Goal: Task Accomplishment & Management: Manage account settings

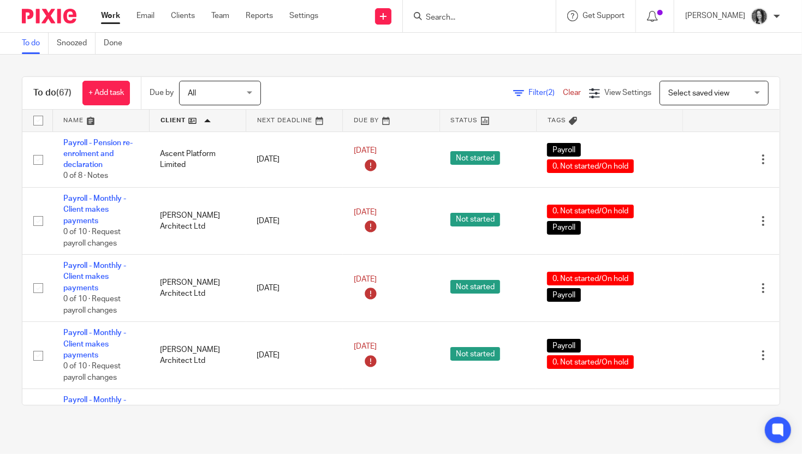
scroll to position [837, 0]
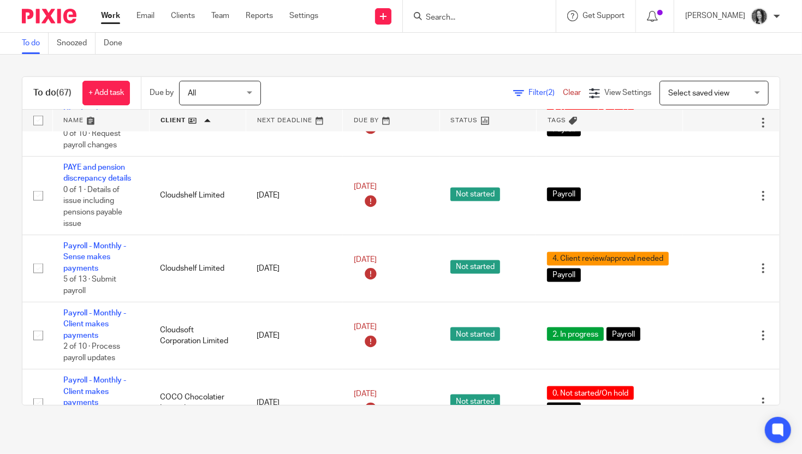
click at [463, 17] on input "Search" at bounding box center [474, 18] width 98 height 10
type input "drink"
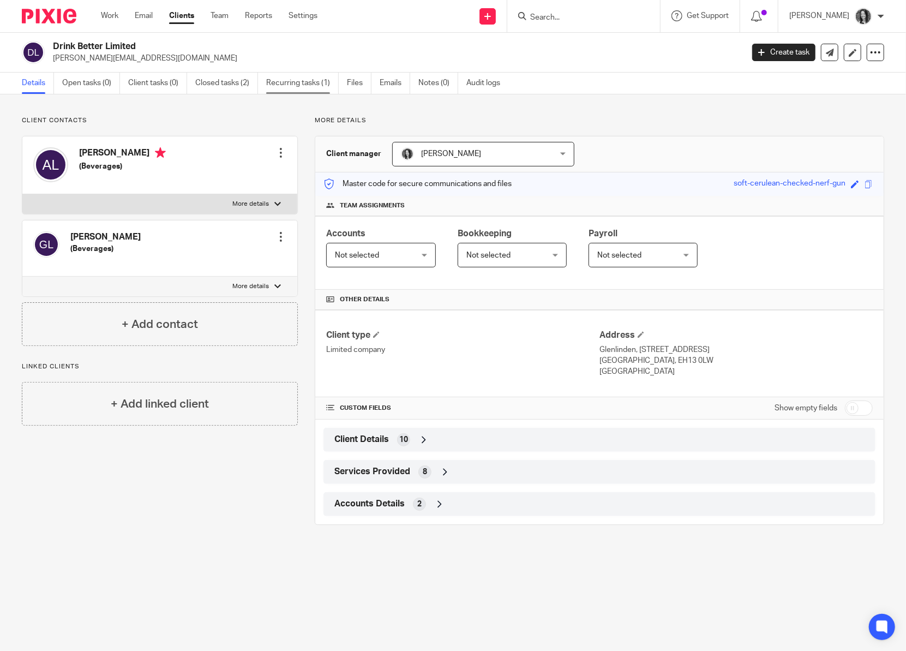
click at [314, 90] on link "Recurring tasks (1)" at bounding box center [302, 83] width 73 height 21
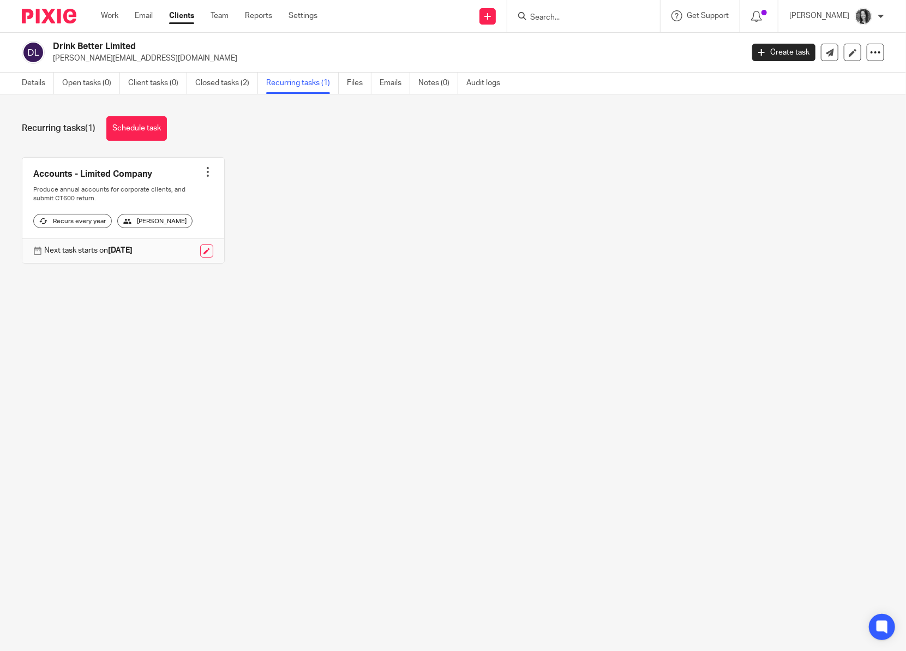
click at [206, 170] on div at bounding box center [207, 171] width 11 height 11
click at [165, 194] on link "Create task" at bounding box center [167, 196] width 87 height 16
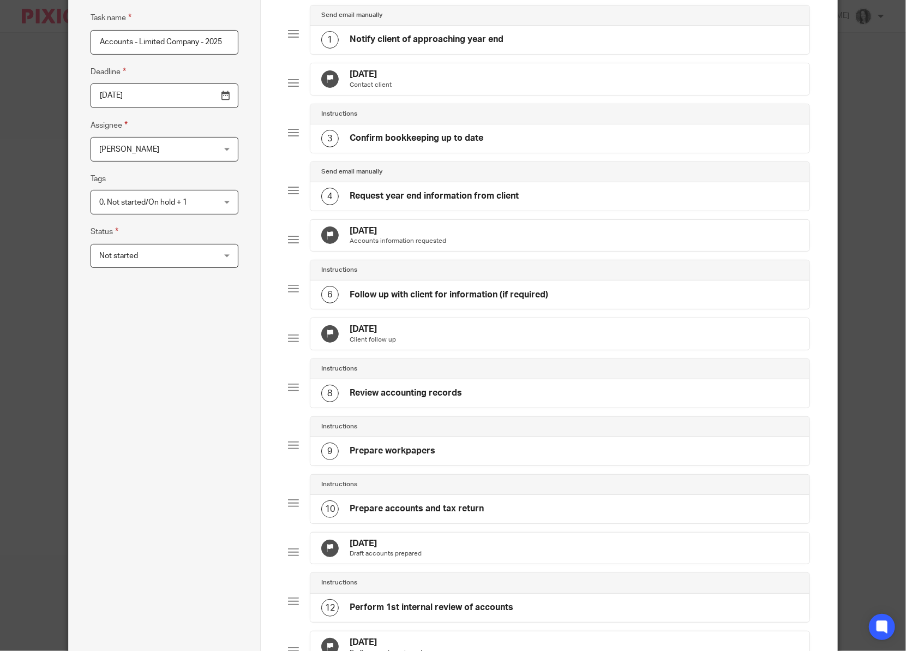
scroll to position [25, 0]
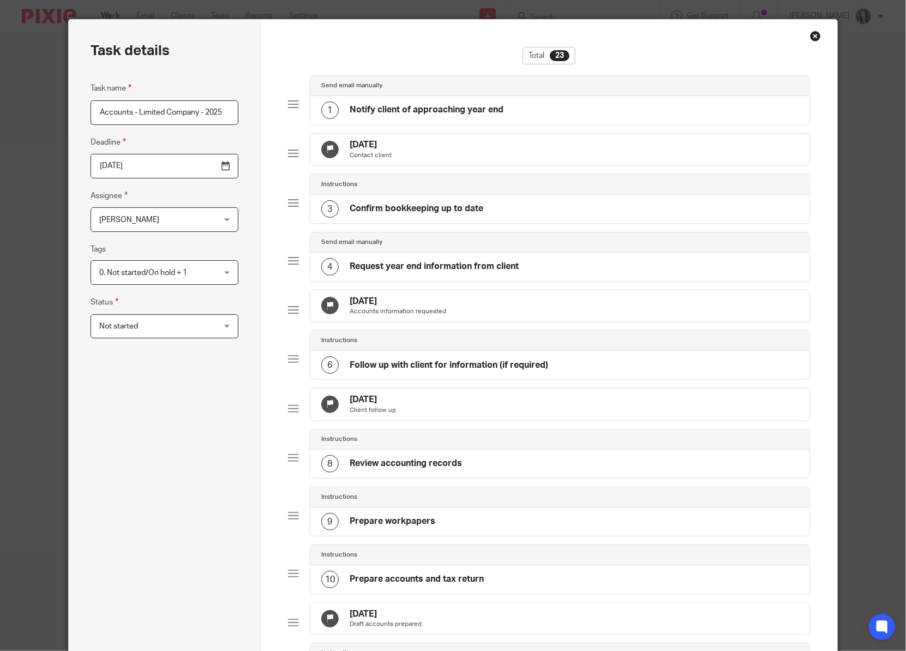
click at [195, 165] on input "2026-06-22" at bounding box center [165, 166] width 148 height 25
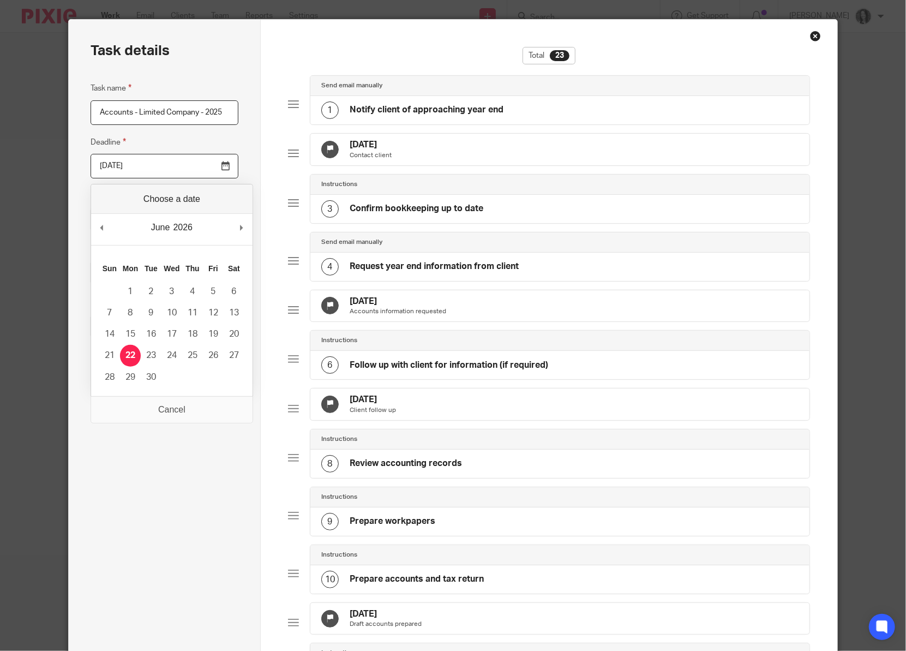
click at [111, 229] on div "June January February March April May June July August September October Novemb…" at bounding box center [172, 229] width 162 height 31
type input "2025-08-31"
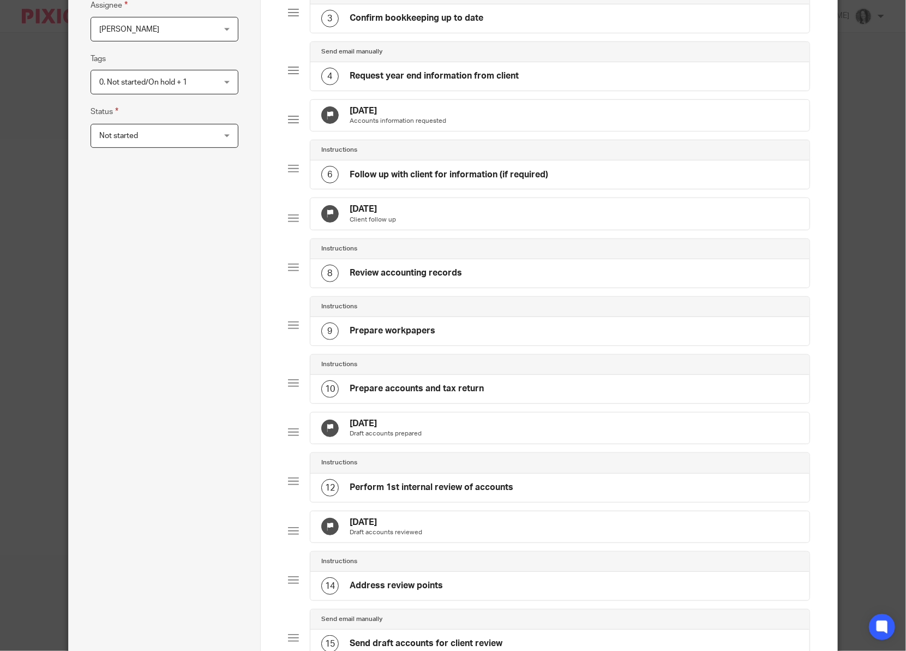
scroll to position [218, 0]
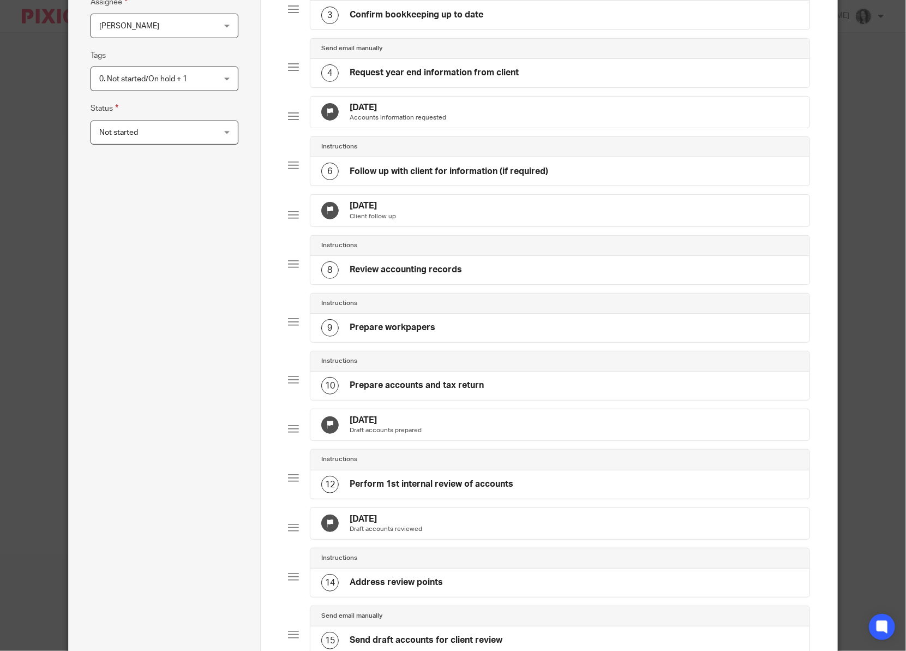
click at [452, 441] on div "15 Dec 2025 Draft accounts prepared" at bounding box center [559, 425] width 499 height 32
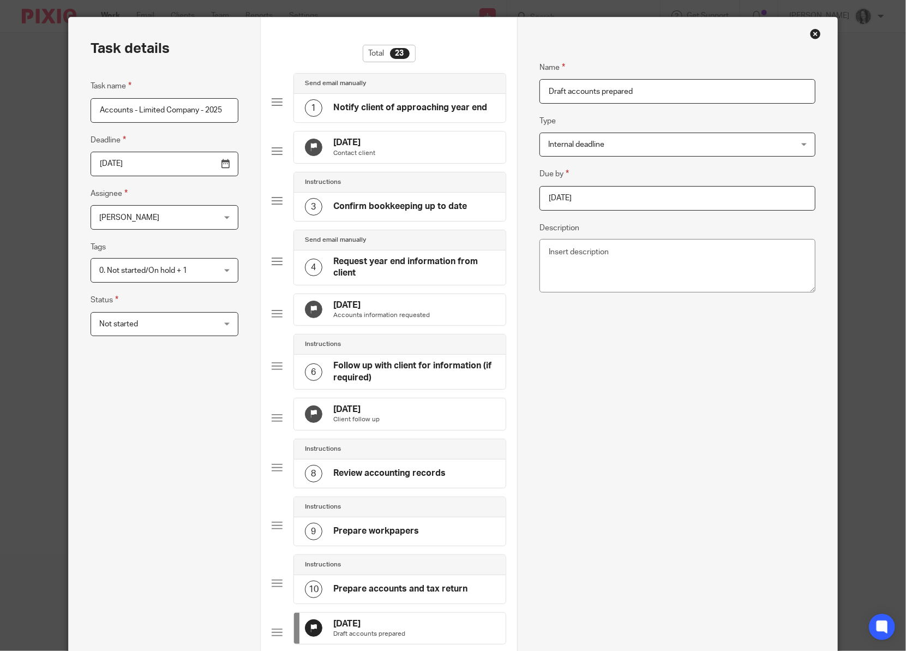
scroll to position [0, 0]
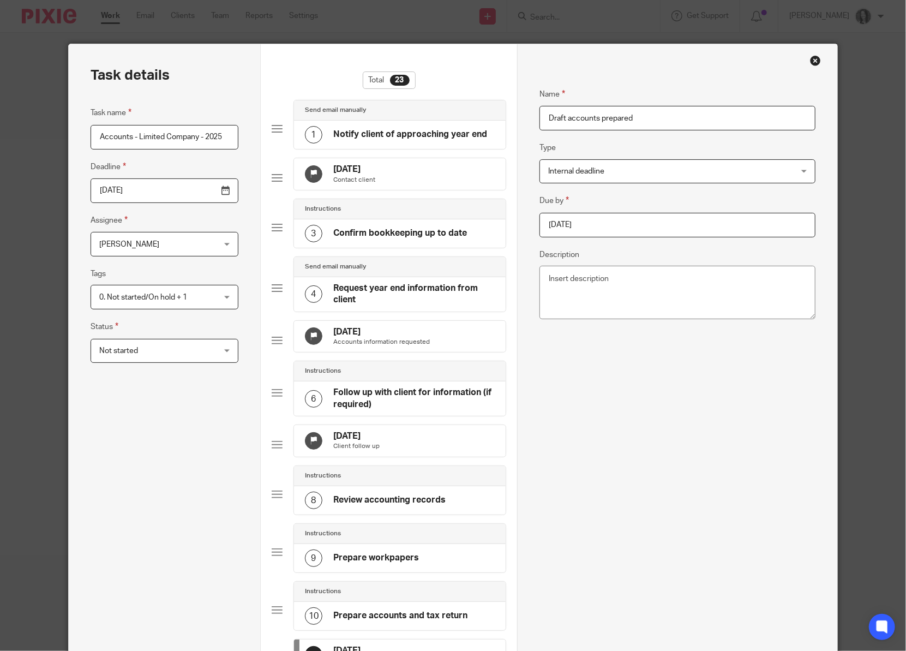
click at [584, 226] on input "2025-12-15" at bounding box center [678, 225] width 276 height 25
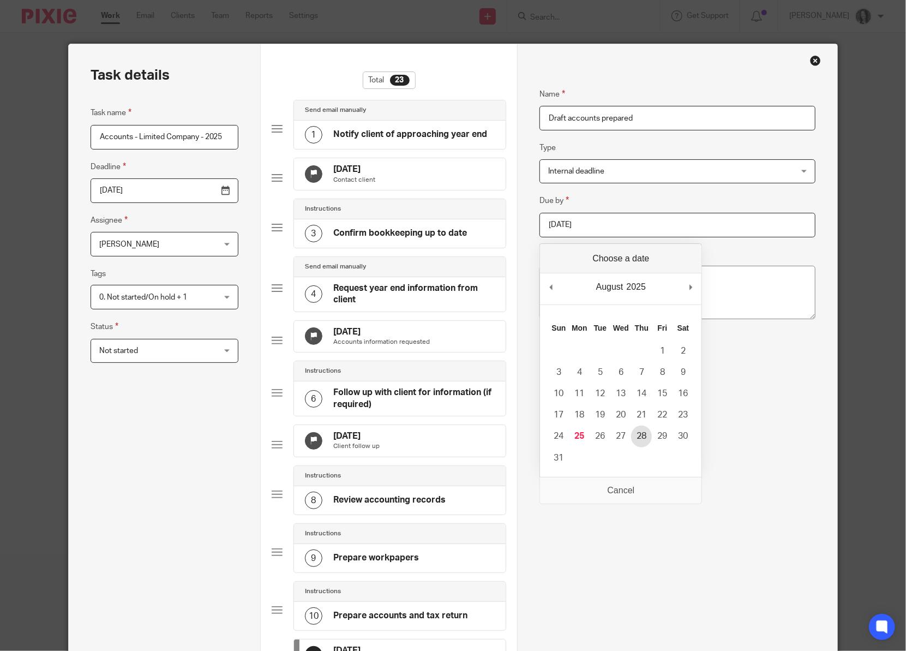
type input "2025-08-28"
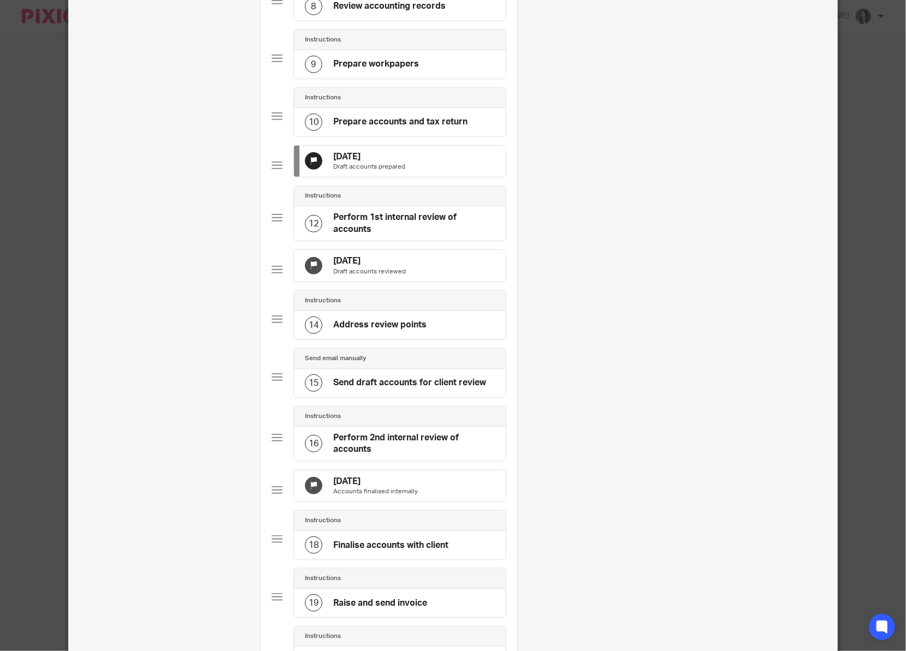
scroll to position [496, 0]
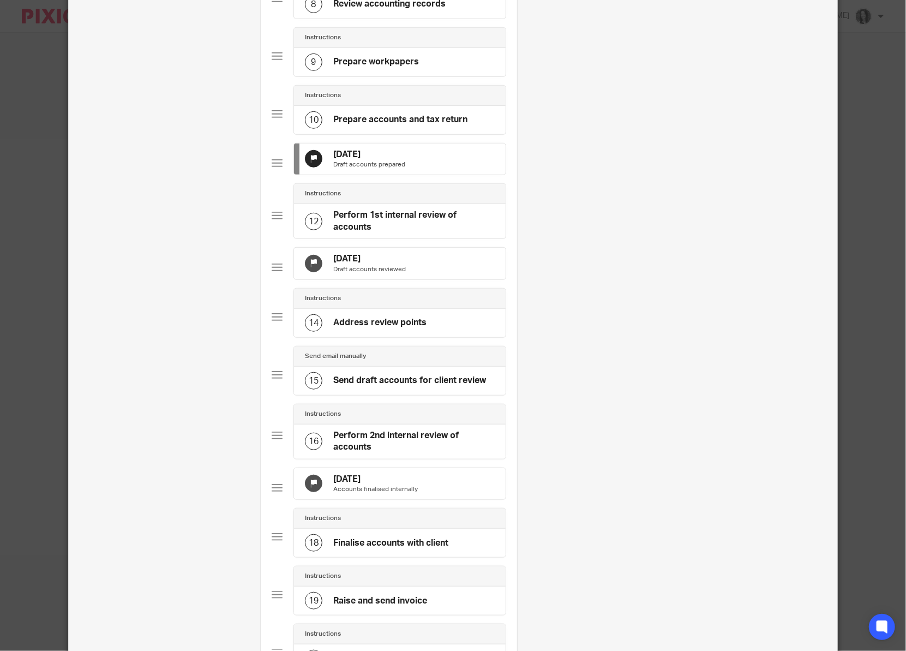
click at [383, 274] on p "Draft accounts reviewed" at bounding box center [369, 269] width 73 height 9
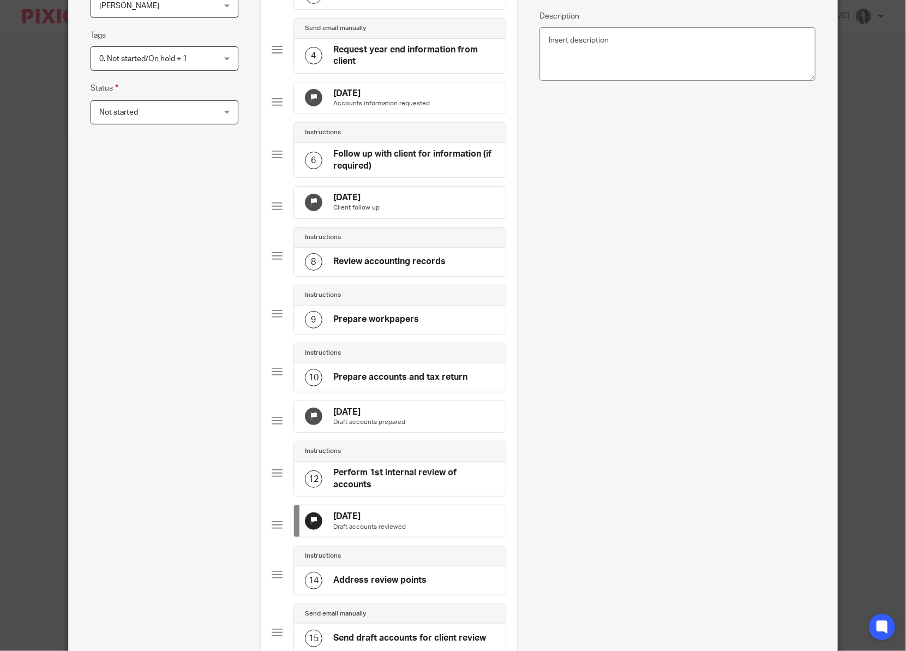
scroll to position [0, 0]
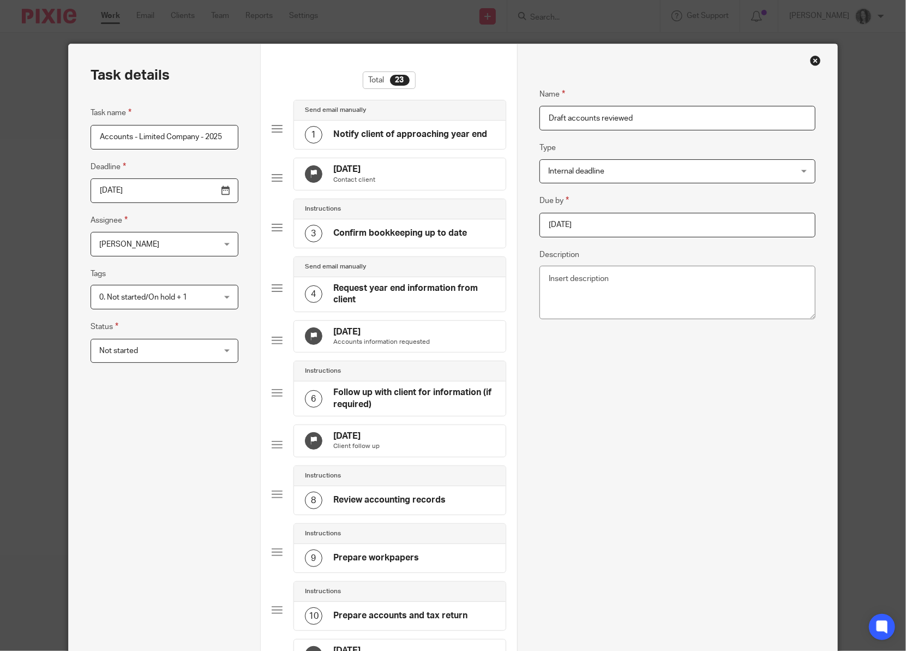
click at [599, 226] on input "2025-12-29" at bounding box center [678, 225] width 276 height 25
click at [559, 284] on div "December January February March April May June July August September October No…" at bounding box center [621, 288] width 162 height 31
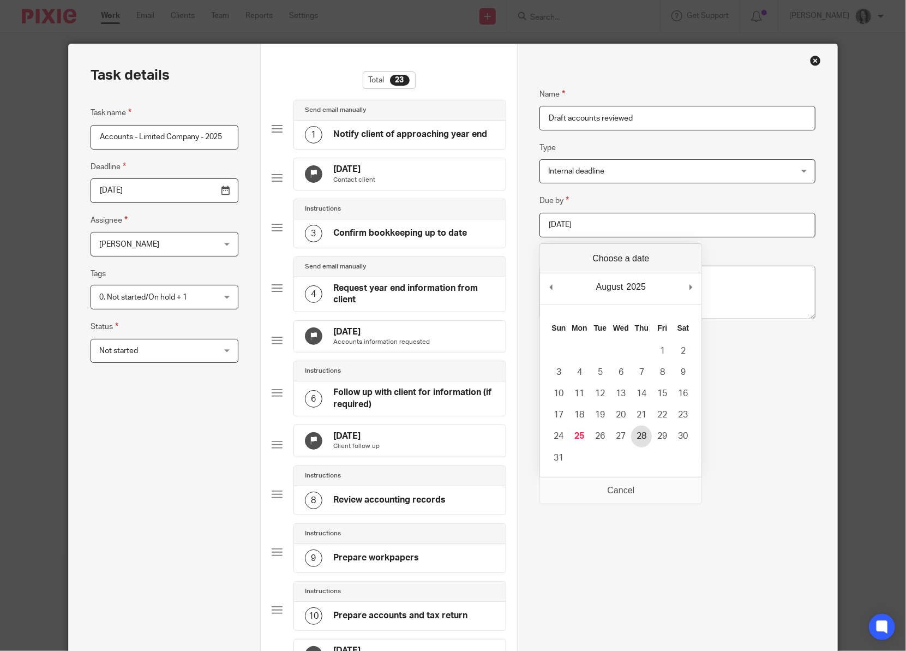
type input "2025-08-28"
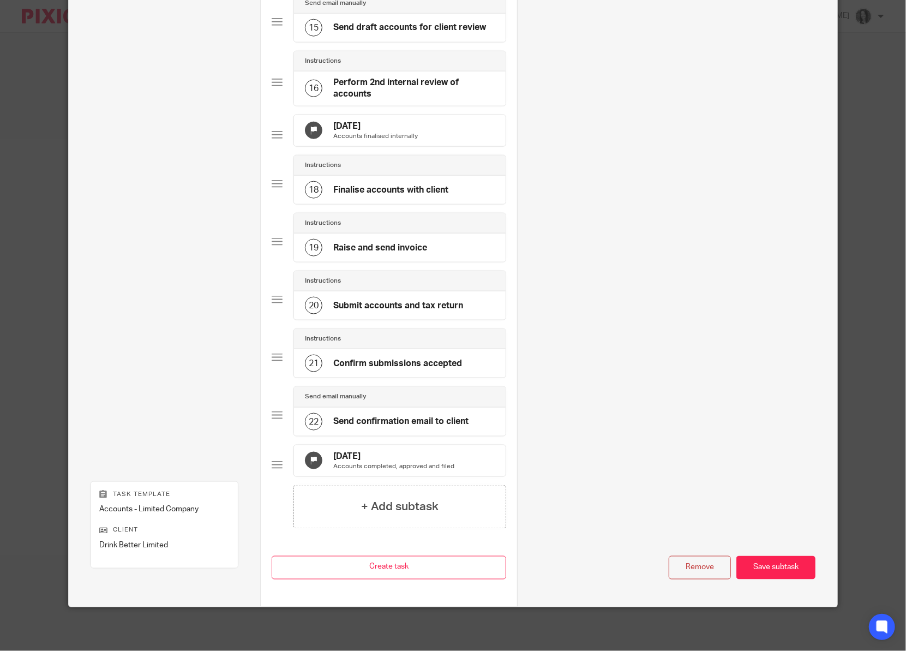
scroll to position [882, 0]
click at [391, 141] on p "Accounts finalised internally" at bounding box center [375, 136] width 85 height 9
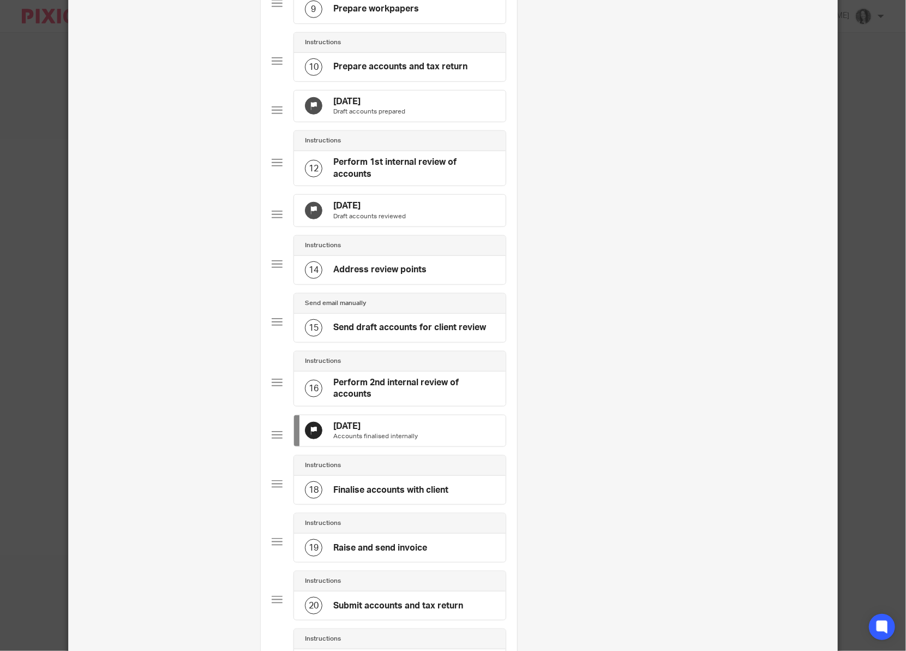
scroll to position [55, 0]
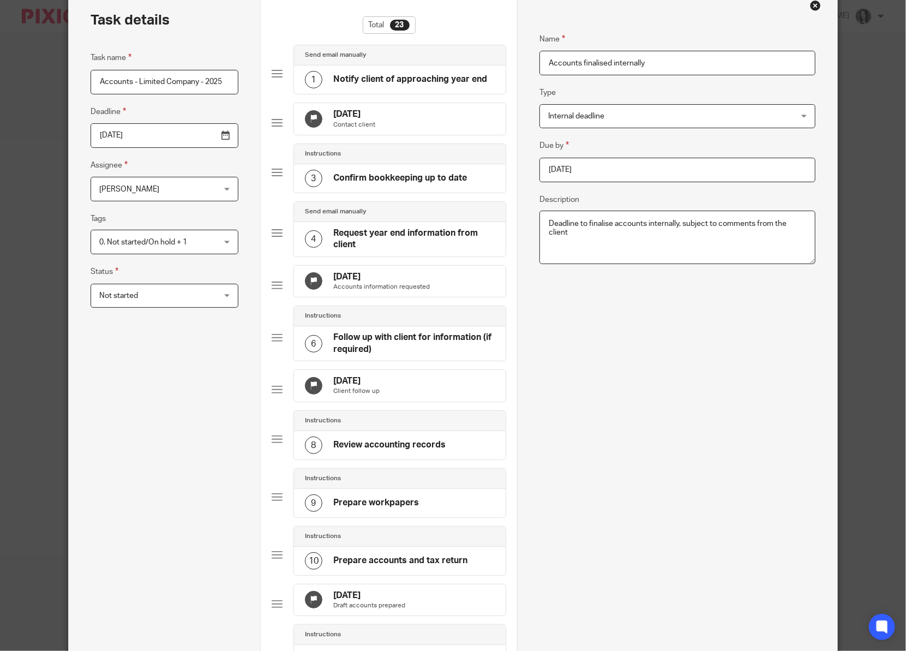
click at [566, 167] on input "2026-01-26" at bounding box center [678, 170] width 276 height 25
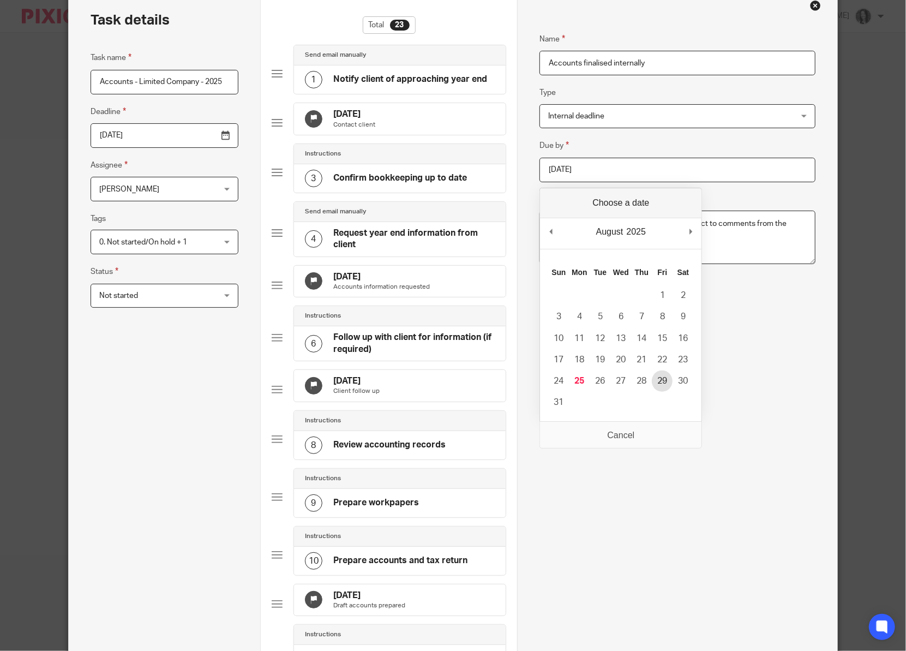
type input "2025-08-29"
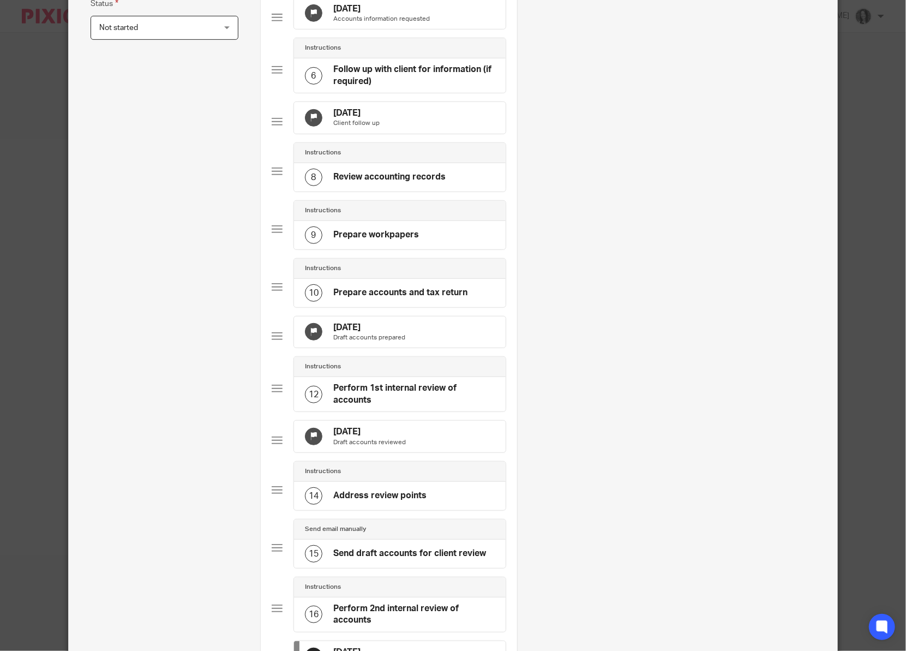
scroll to position [922, 0]
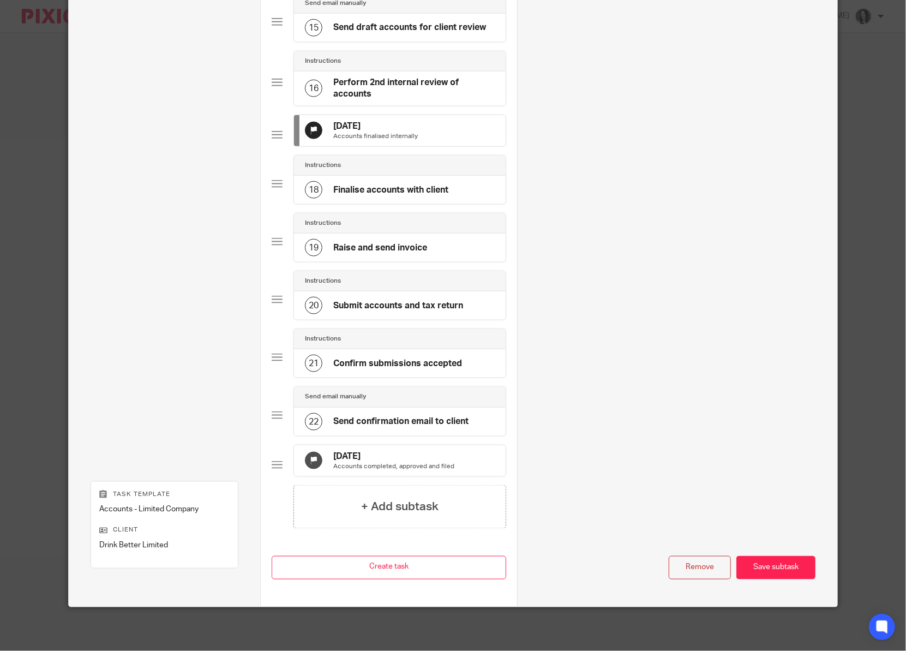
click at [368, 451] on h4 "23 Feb 2026" at bounding box center [393, 456] width 121 height 11
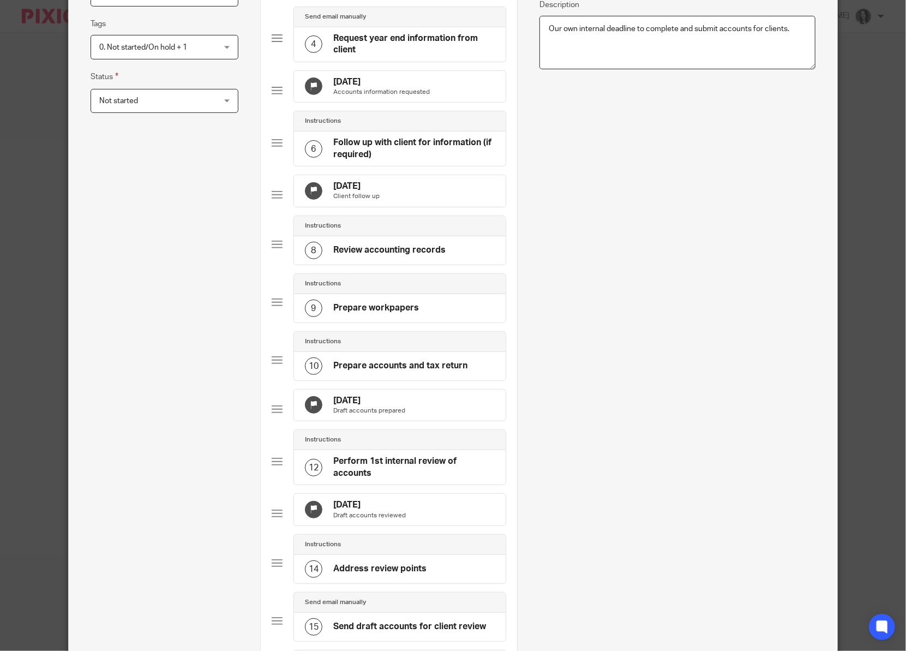
scroll to position [0, 0]
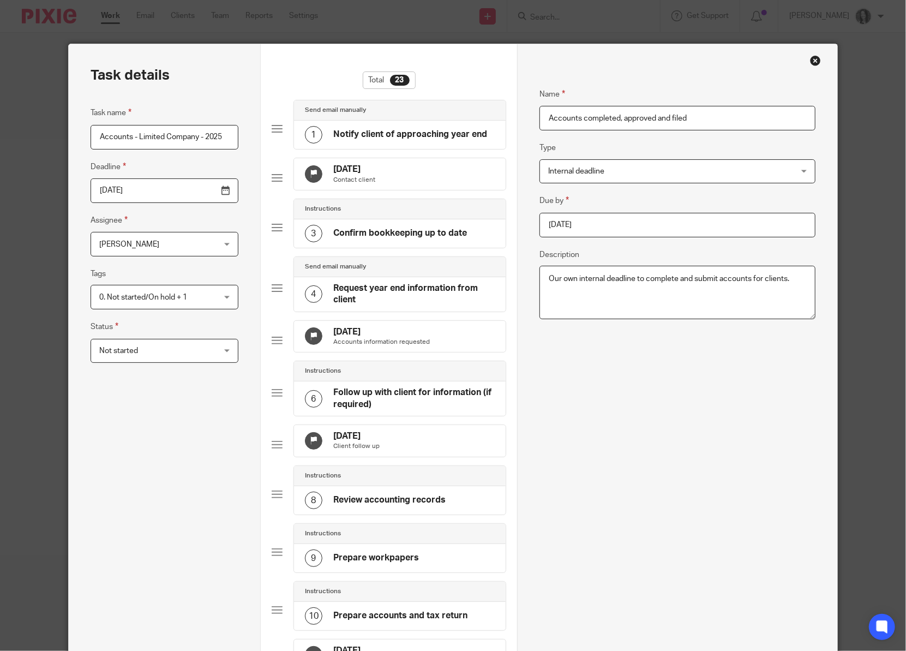
click at [606, 224] on input "2026-02-23" at bounding box center [678, 225] width 276 height 25
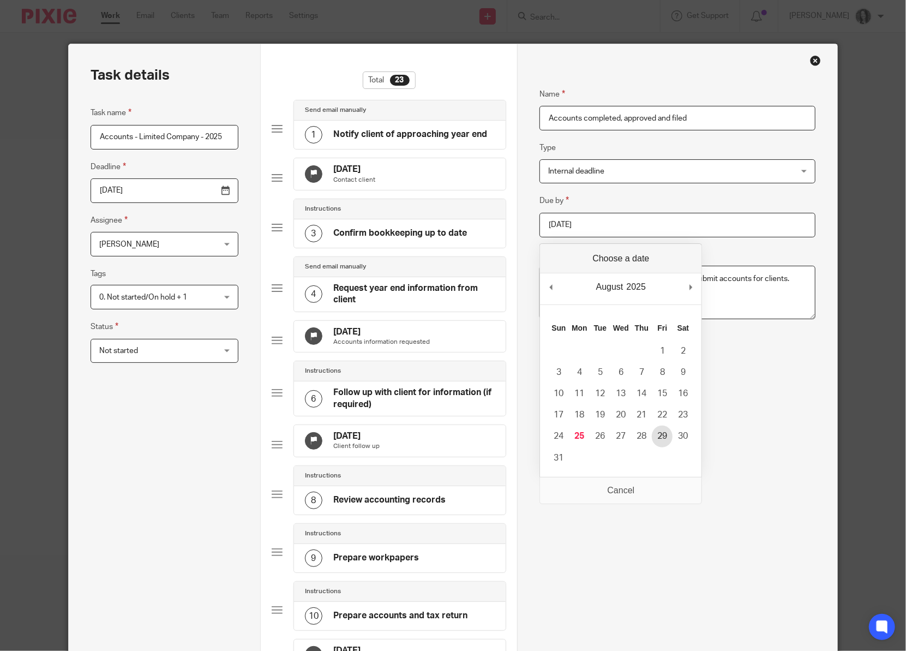
type input "2025-08-29"
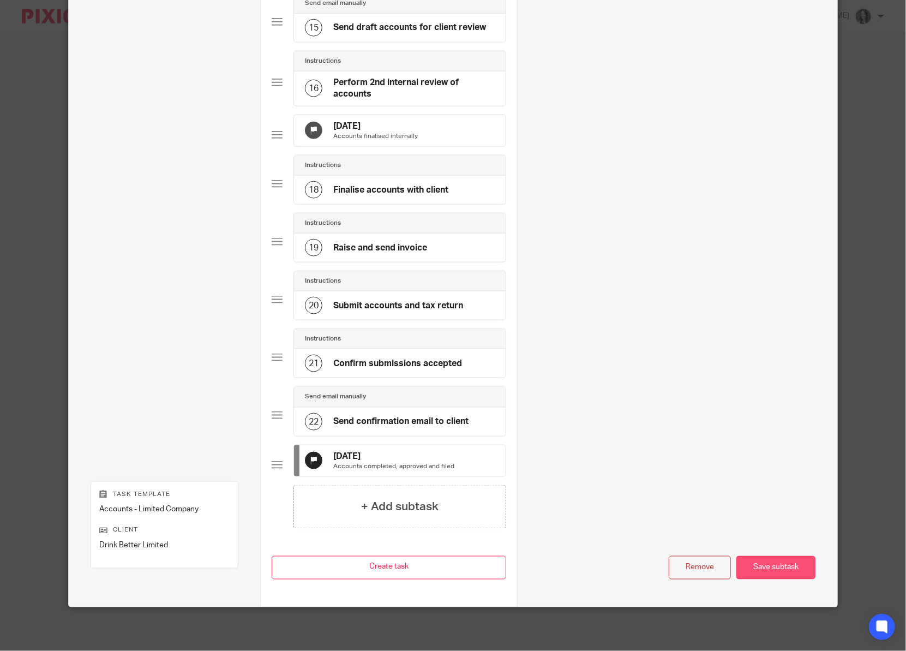
click at [776, 563] on div "Save subtask" at bounding box center [776, 567] width 79 height 23
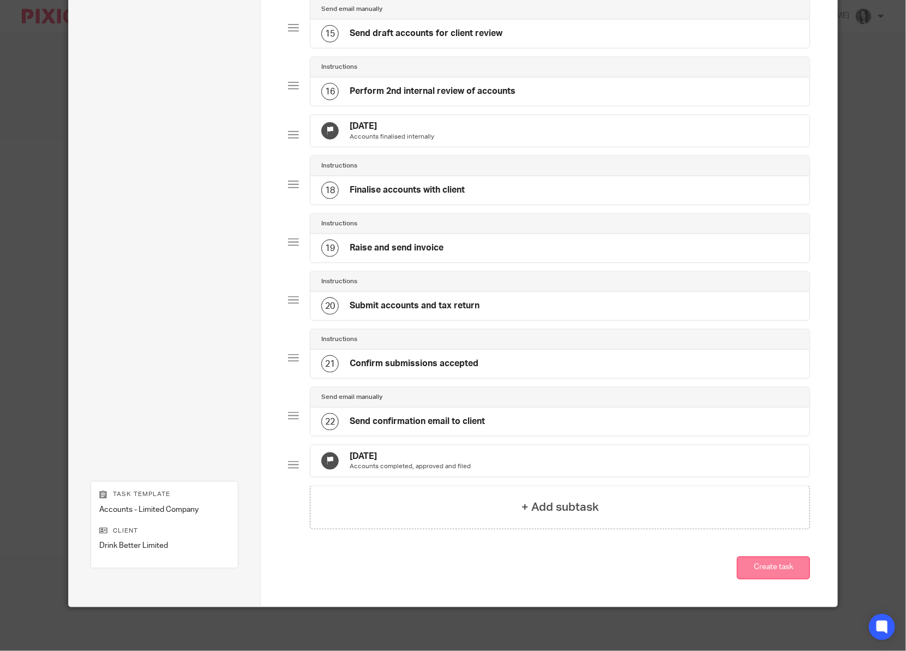
click at [778, 567] on button "Create task" at bounding box center [773, 568] width 73 height 23
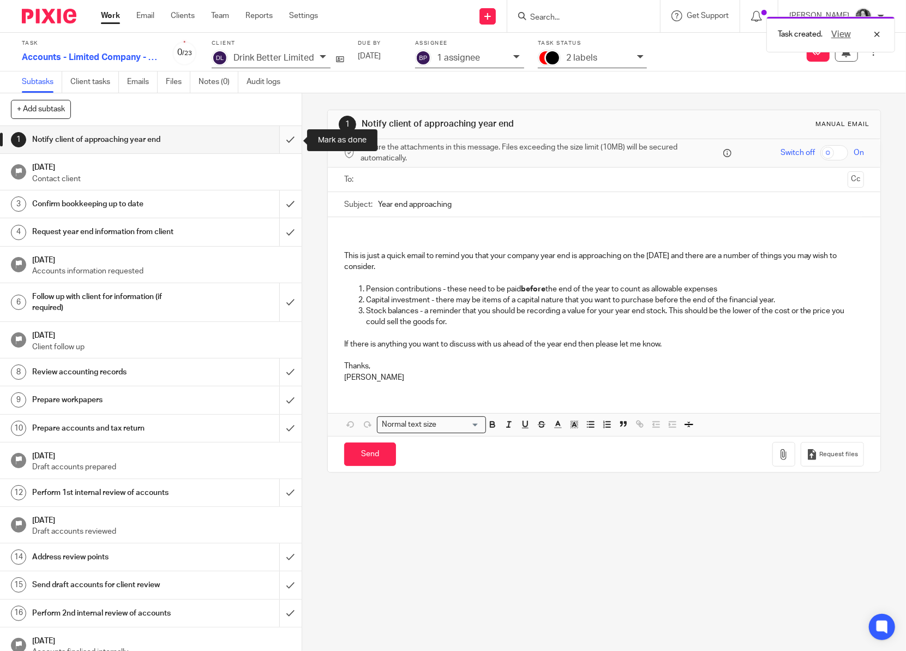
click at [292, 140] on input "submit" at bounding box center [151, 139] width 302 height 27
click at [296, 204] on input "submit" at bounding box center [151, 203] width 302 height 27
click at [293, 242] on input "submit" at bounding box center [151, 231] width 302 height 27
click at [279, 306] on div "6 Follow up with client for information (if required)" at bounding box center [151, 302] width 302 height 39
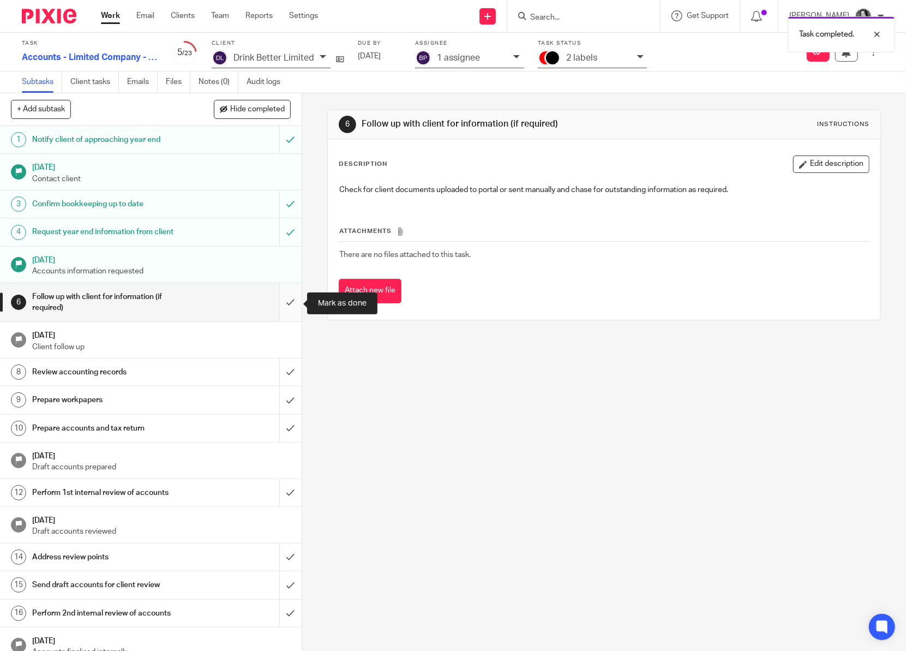
click at [291, 305] on input "submit" at bounding box center [151, 302] width 302 height 39
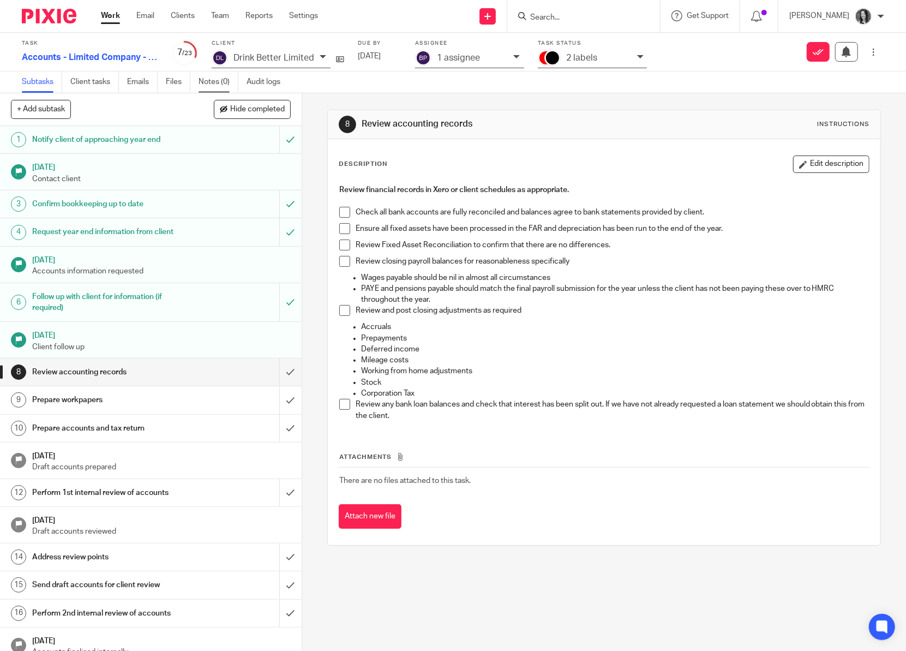
click at [204, 87] on link "Notes (0)" at bounding box center [219, 81] width 40 height 21
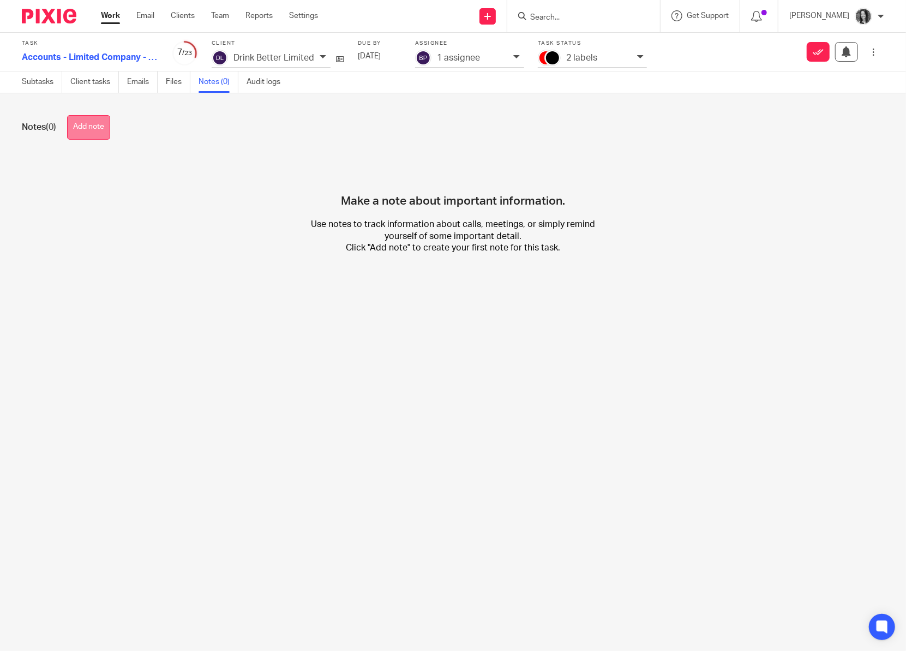
click at [106, 132] on button "Add note" at bounding box center [88, 127] width 43 height 25
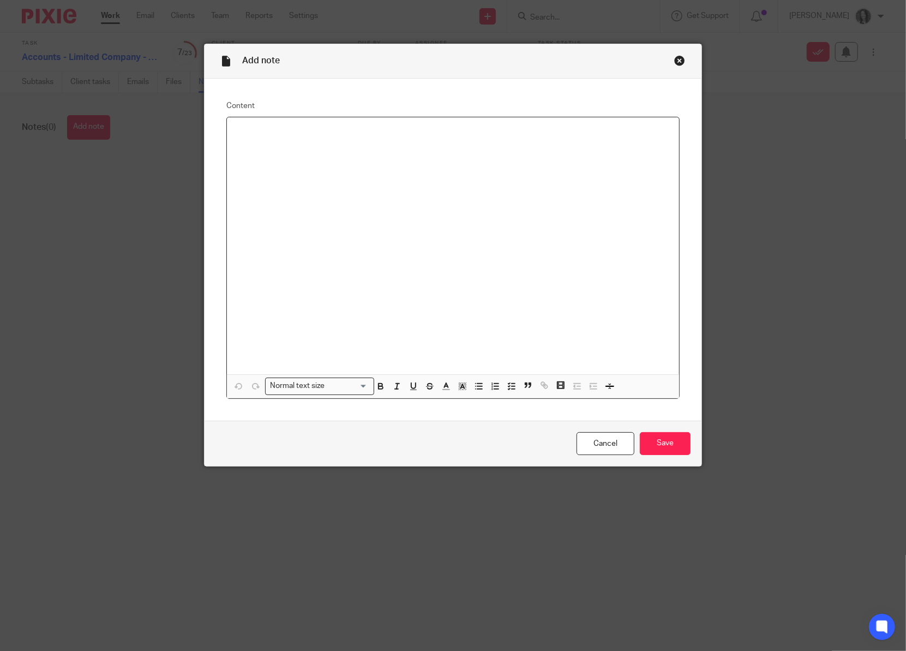
click at [358, 225] on div at bounding box center [453, 246] width 453 height 258
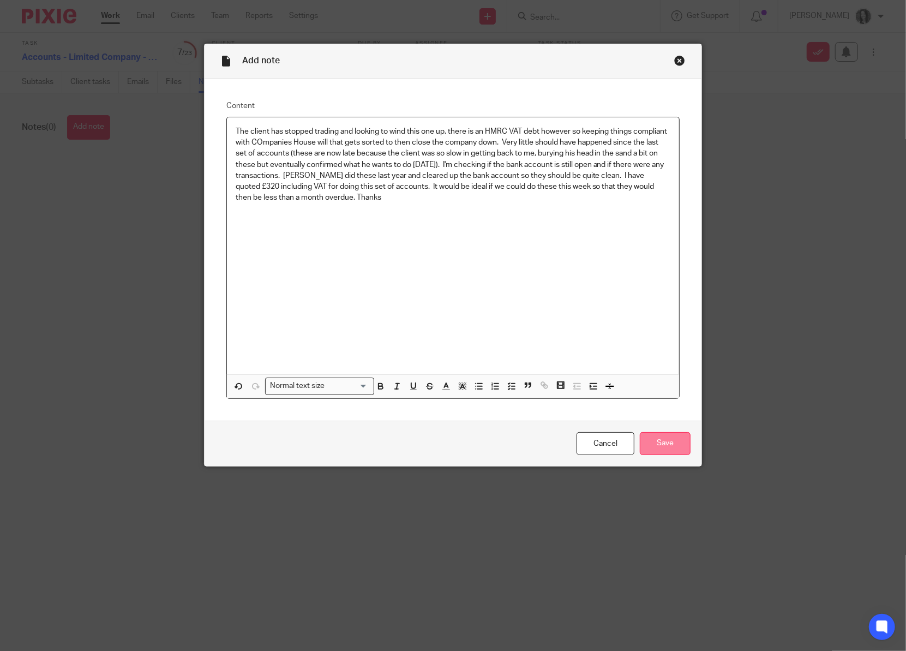
click at [664, 447] on input "Save" at bounding box center [665, 443] width 51 height 23
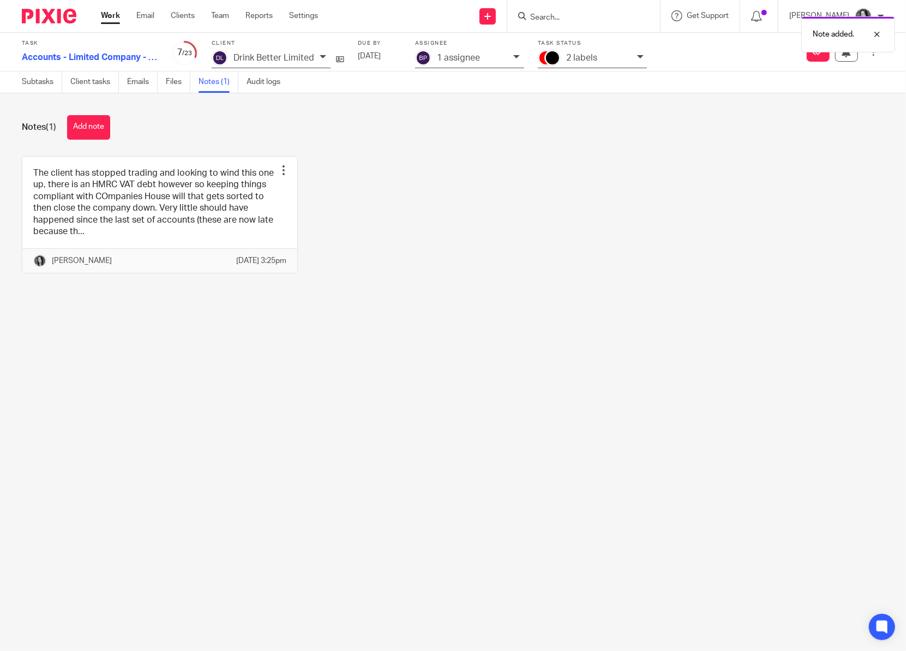
click at [479, 64] on div "1 assignee" at bounding box center [469, 59] width 109 height 19
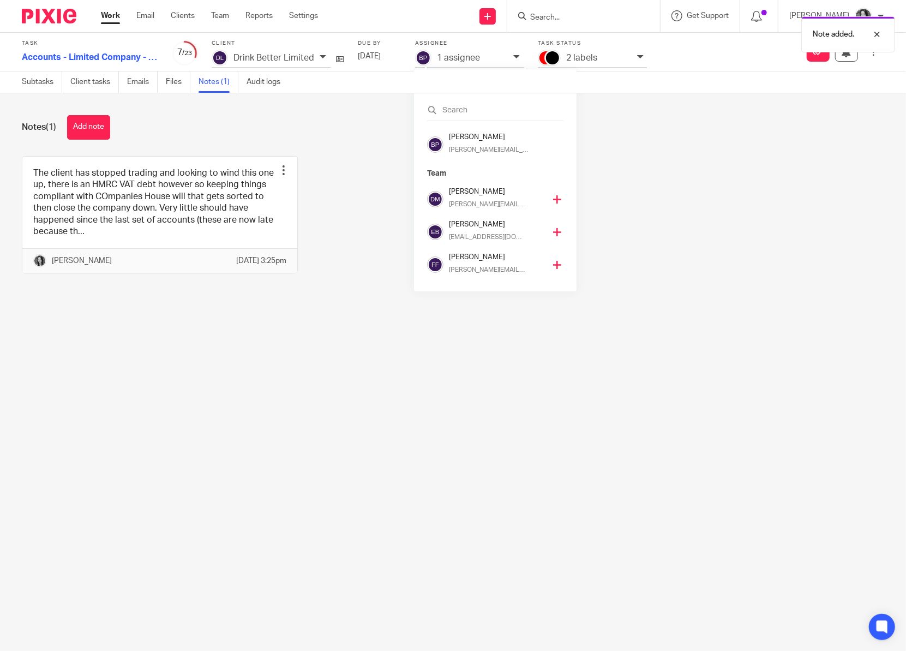
click at [473, 262] on h4 "Fay Frank" at bounding box center [497, 257] width 96 height 10
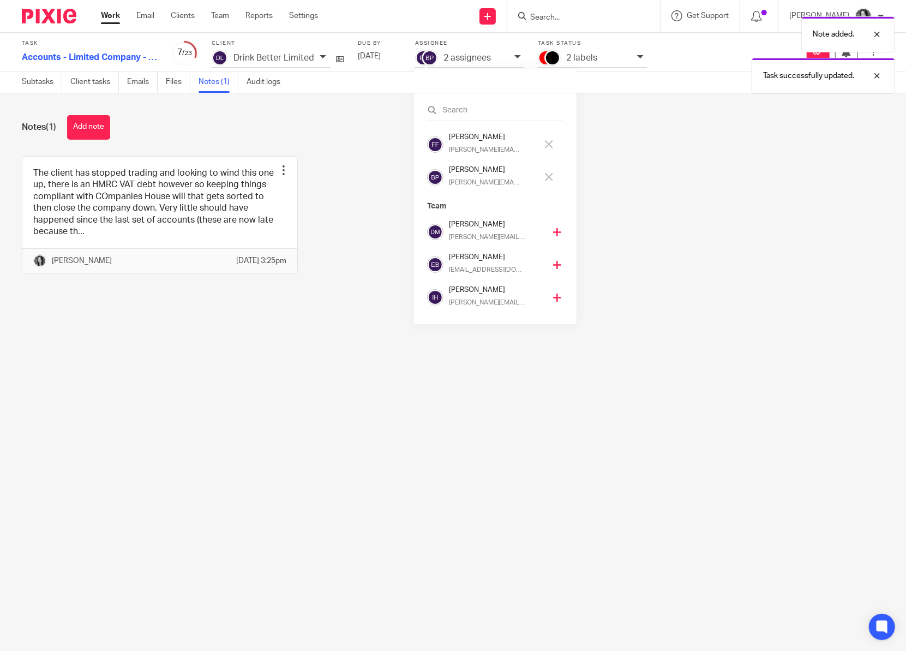
click at [484, 177] on div "Brodie Petrie brodie@sense-ca.co.uk" at bounding box center [496, 178] width 94 height 26
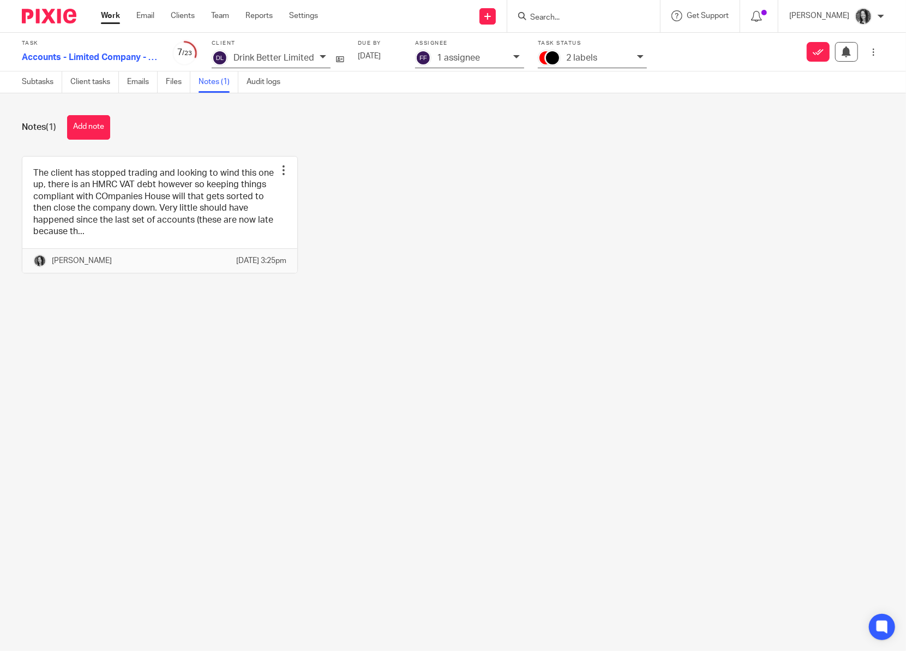
click at [559, 22] on input "Search" at bounding box center [578, 18] width 98 height 10
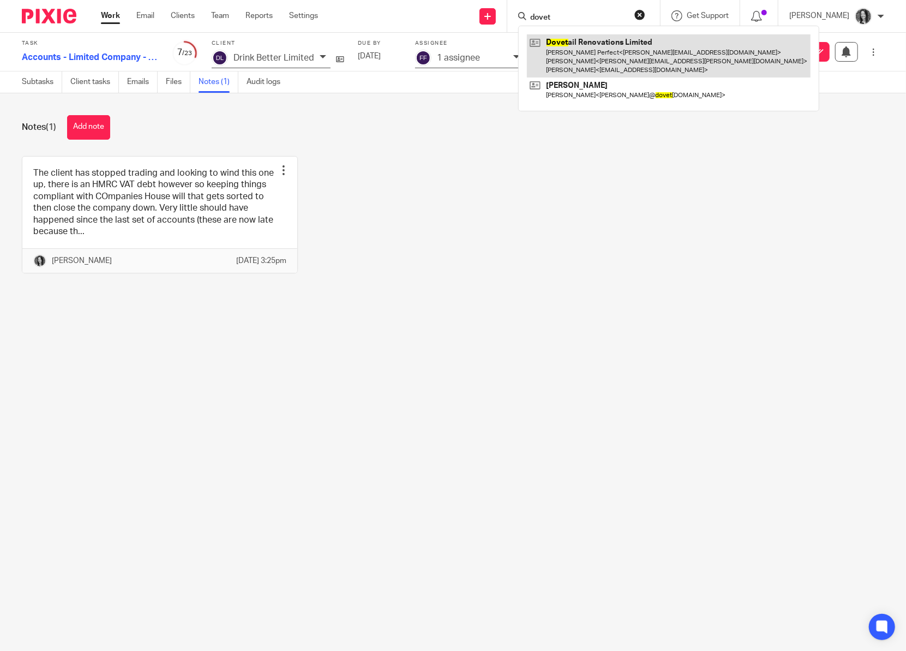
type input "dovet"
click at [593, 52] on link at bounding box center [669, 55] width 284 height 43
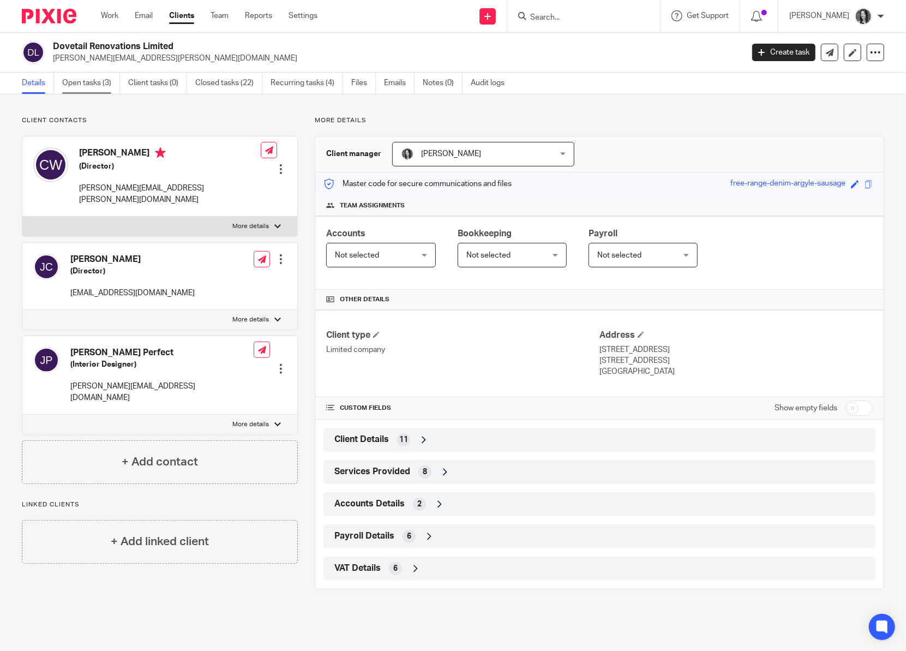
click at [89, 81] on link "Open tasks (3)" at bounding box center [91, 83] width 58 height 21
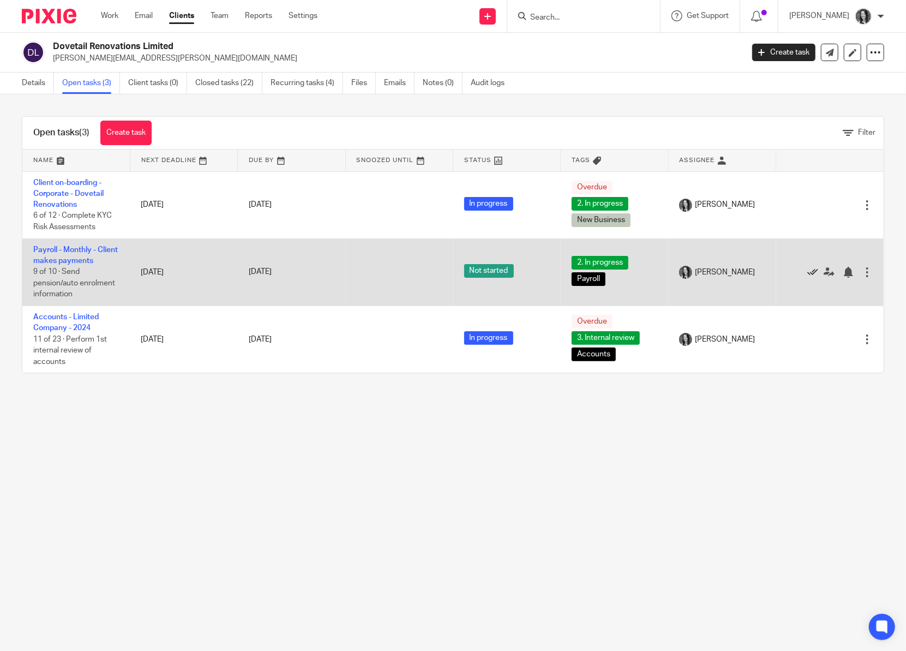
click at [816, 275] on icon at bounding box center [813, 272] width 11 height 11
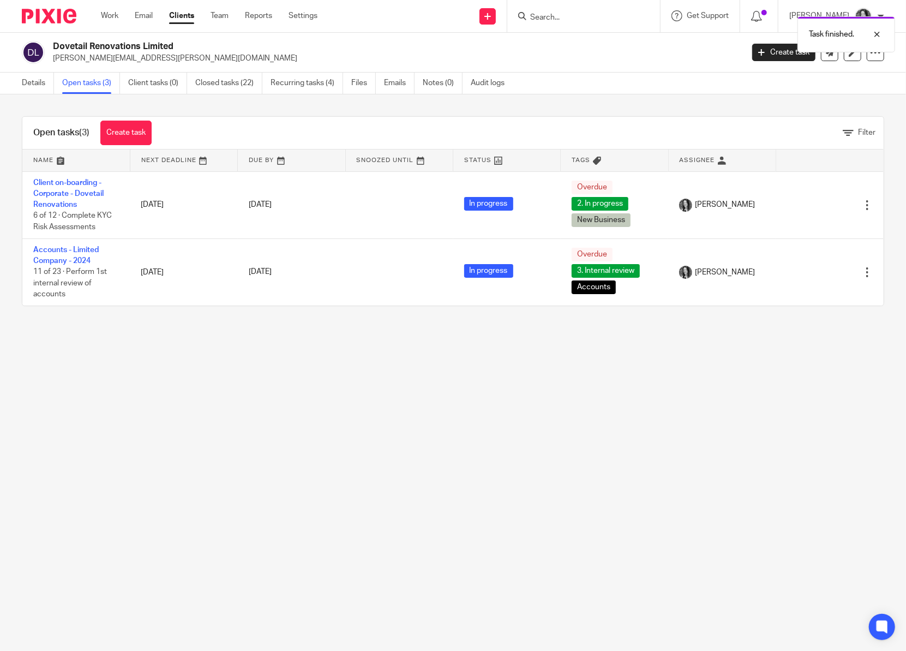
click at [548, 21] on div "Task finished." at bounding box center [674, 31] width 443 height 41
